Goal: Task Accomplishment & Management: Complete application form

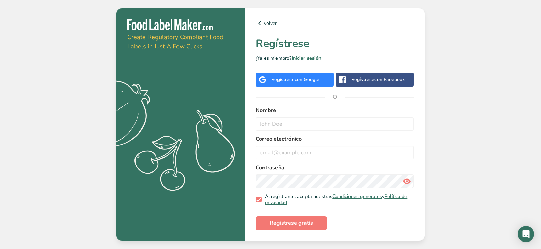
click at [286, 80] on div "Regístrese con Google" at bounding box center [295, 79] width 48 height 7
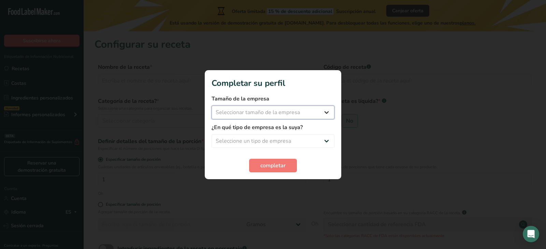
click at [330, 111] on select "Seleccionar tamaño de la empresa Menos de 10 empleados De 10 a 50 empleados De …" at bounding box center [273, 113] width 123 height 14
select select "1"
click at [212, 106] on select "Seleccionar tamaño de la empresa Menos de 10 empleados De 10 a 50 empleados De …" at bounding box center [273, 113] width 123 height 14
click at [326, 137] on select "Seleccione un tipo de empresa Fabricante de alimentos envasados Restaurante y c…" at bounding box center [273, 141] width 123 height 14
select select "6"
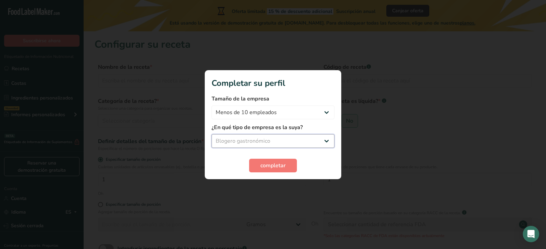
click at [212, 134] on select "Seleccione un tipo de empresa Fabricante de alimentos envasados Restaurante y c…" at bounding box center [273, 141] width 123 height 14
click at [258, 166] on button "completar" at bounding box center [273, 166] width 48 height 14
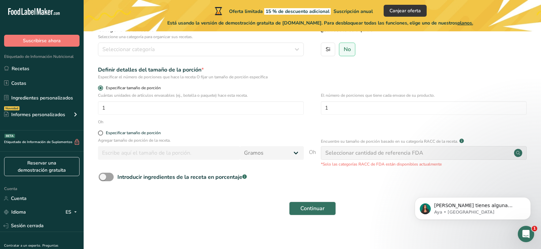
scroll to position [75, 0]
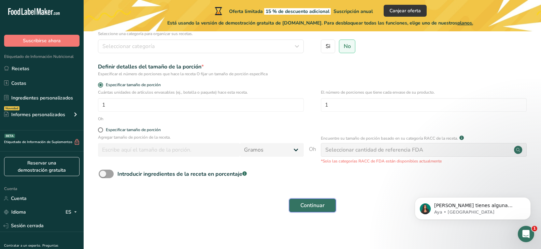
click at [310, 205] on font "Continuar" at bounding box center [312, 206] width 24 height 8
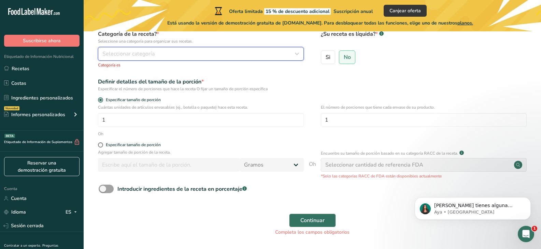
click at [268, 57] on div "Seleccionar categoría" at bounding box center [198, 54] width 193 height 8
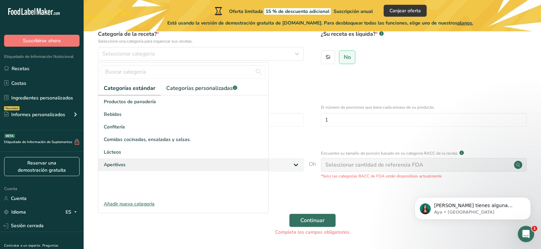
click at [120, 166] on font "Aperitivos" at bounding box center [115, 165] width 22 height 6
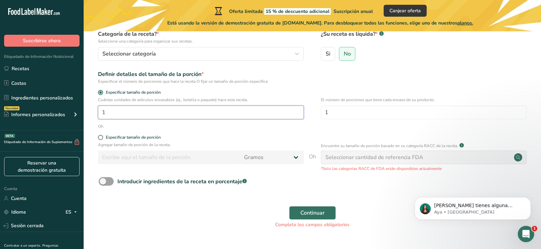
click at [137, 116] on input "1" at bounding box center [201, 113] width 206 height 14
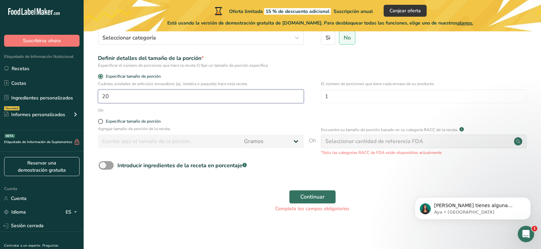
scroll to position [33, 0]
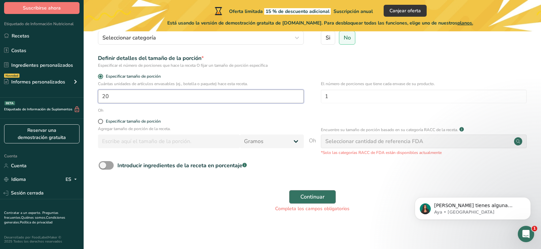
type input "20"
click at [313, 199] on font "Continuar" at bounding box center [312, 198] width 24 height 8
click at [310, 197] on font "Continuar" at bounding box center [312, 198] width 24 height 8
